Goal: Information Seeking & Learning: Learn about a topic

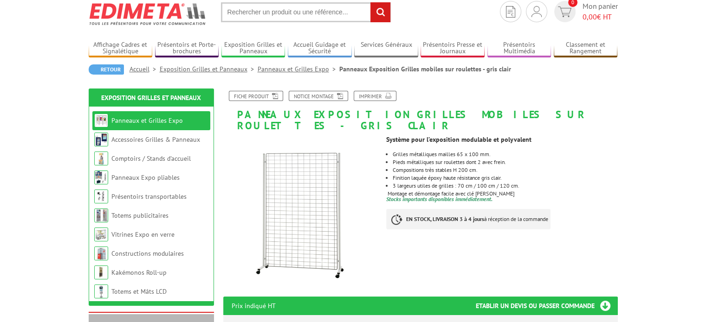
scroll to position [46, 0]
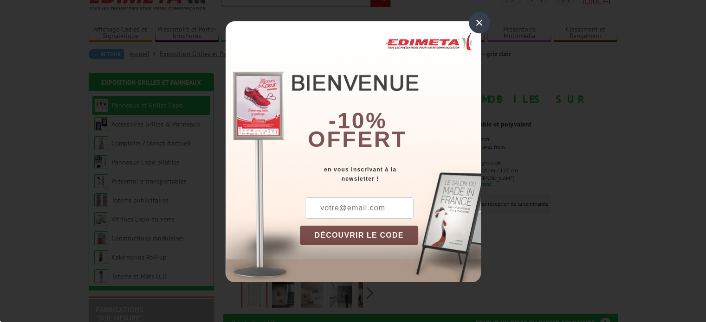
click at [480, 22] on div "×" at bounding box center [478, 22] width 21 height 21
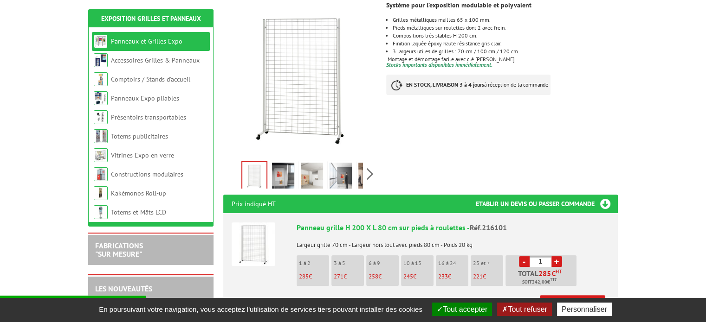
scroll to position [186, 0]
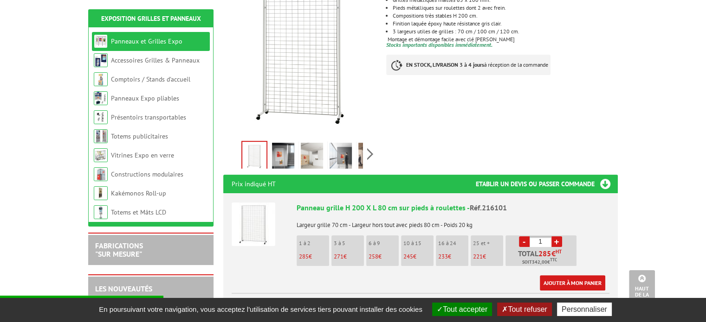
click at [289, 146] on img at bounding box center [283, 157] width 22 height 29
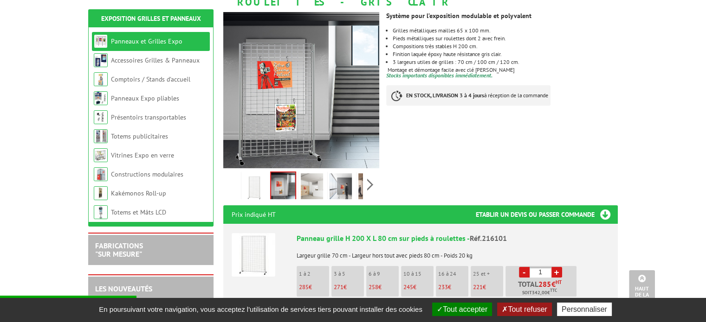
scroll to position [139, 0]
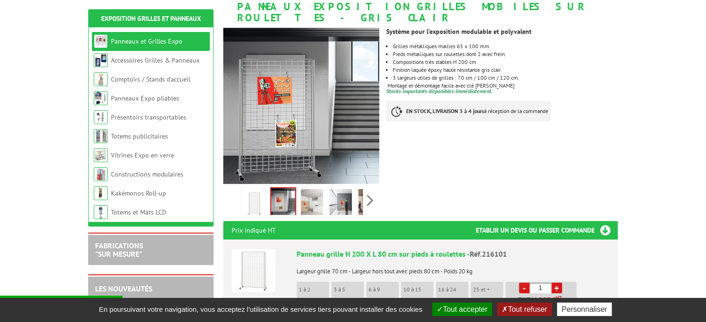
click at [315, 193] on img at bounding box center [312, 203] width 22 height 29
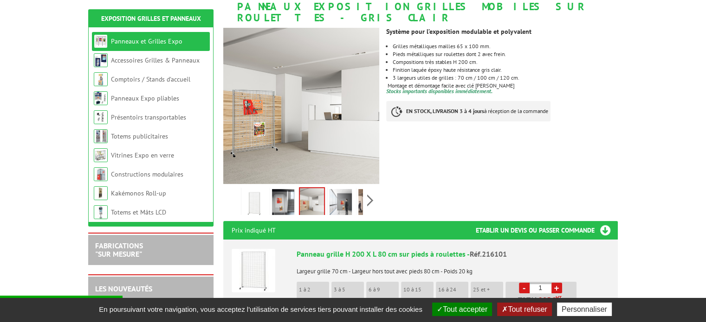
click at [339, 189] on img at bounding box center [340, 203] width 22 height 29
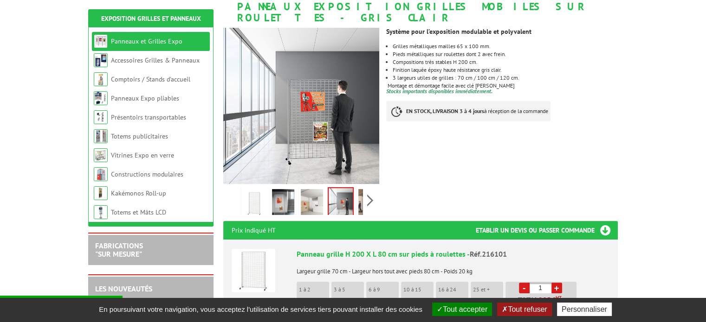
click at [361, 189] on img at bounding box center [369, 203] width 22 height 29
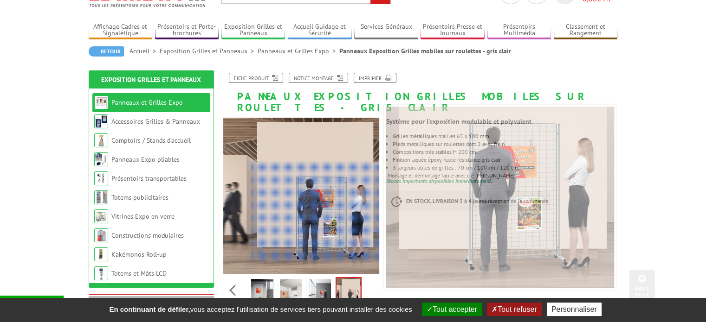
scroll to position [0, 0]
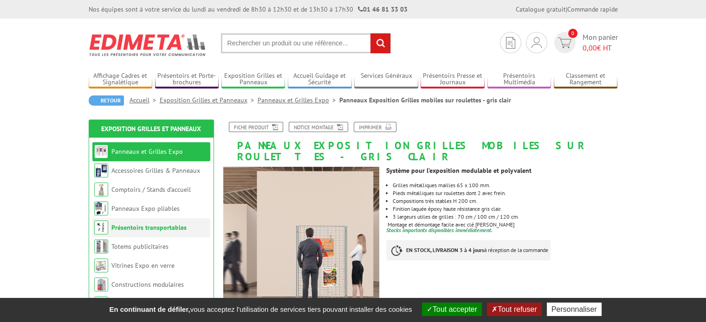
click at [145, 228] on link "Présentoirs transportables" at bounding box center [148, 228] width 75 height 8
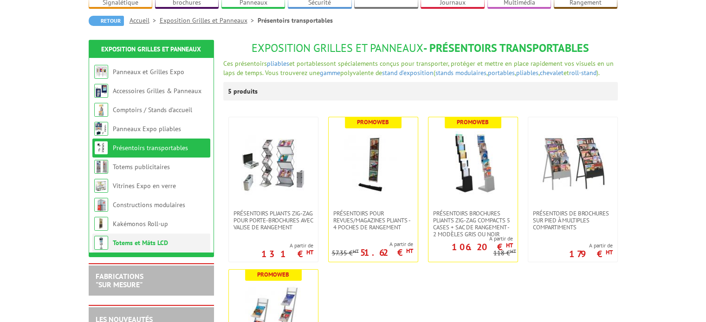
scroll to position [93, 0]
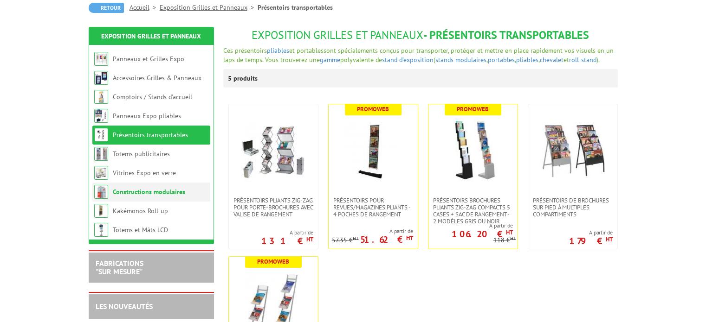
click at [154, 194] on link "Constructions modulaires" at bounding box center [149, 192] width 72 height 8
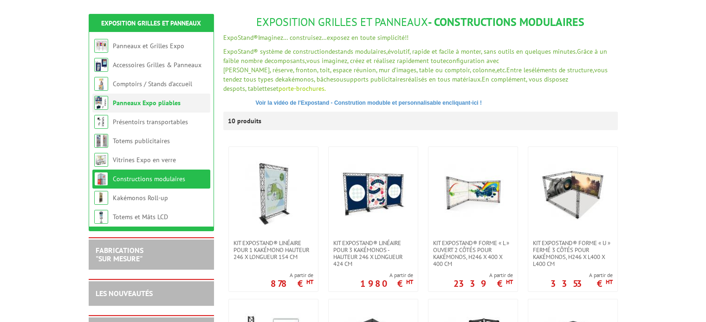
scroll to position [93, 0]
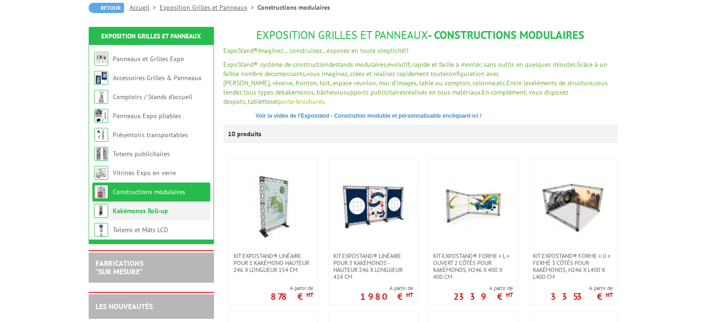
click at [155, 209] on link "Kakémonos Roll-up" at bounding box center [140, 211] width 55 height 8
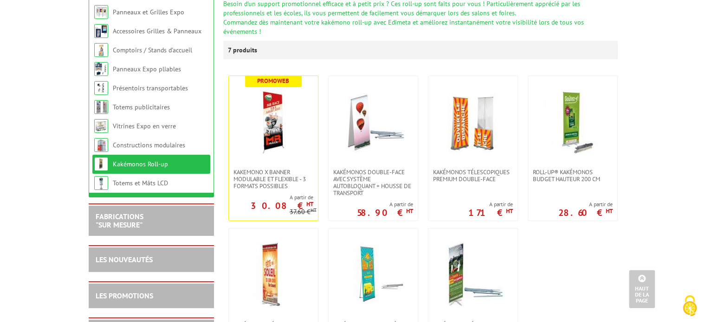
scroll to position [139, 0]
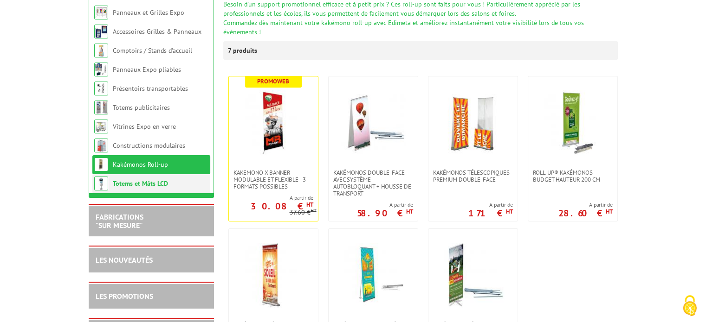
click at [156, 180] on link "Totems et Mâts LCD" at bounding box center [140, 184] width 55 height 8
